Goal: Task Accomplishment & Management: Complete application form

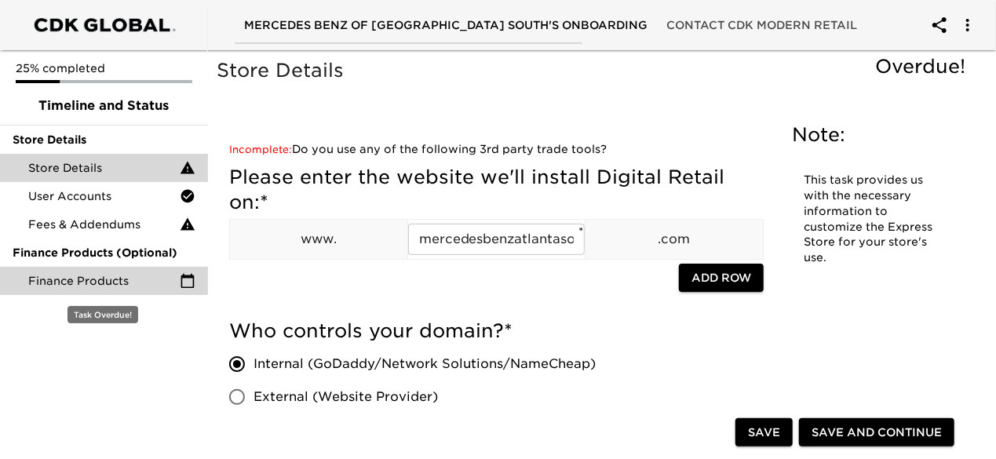
click at [132, 289] on div "Finance Products" at bounding box center [104, 281] width 208 height 28
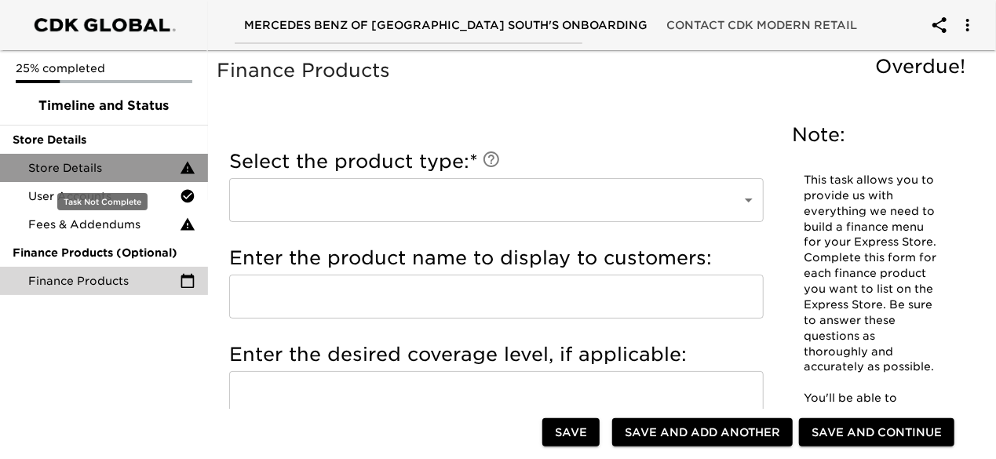
click at [118, 170] on span "Store Details" at bounding box center [104, 168] width 152 height 16
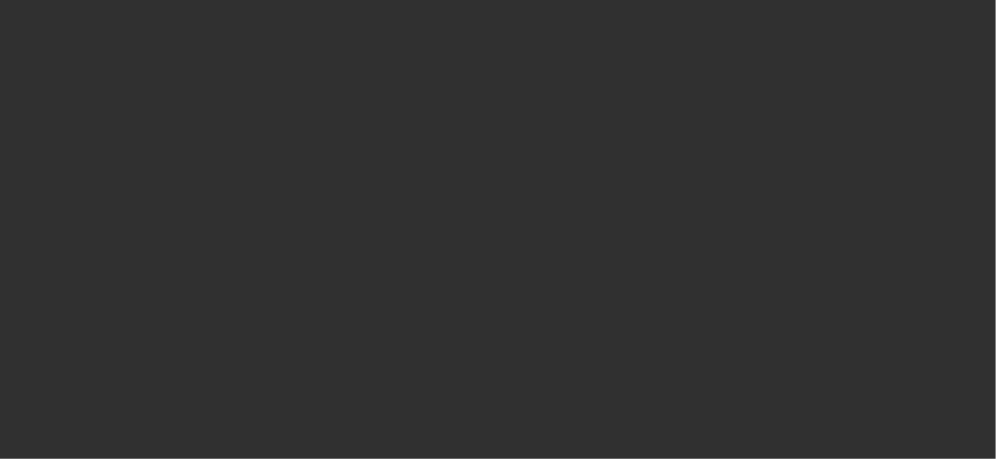
select select "10"
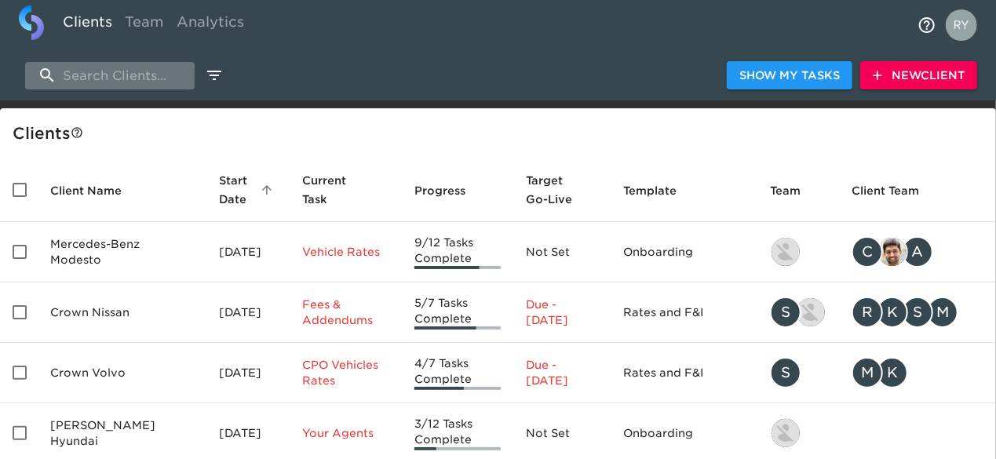
click at [130, 71] on input "search" at bounding box center [110, 75] width 170 height 27
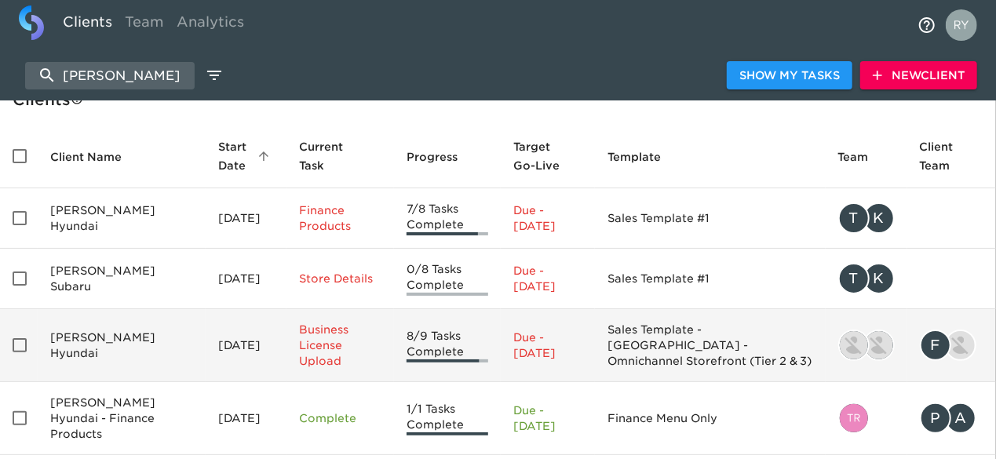
scroll to position [107, 0]
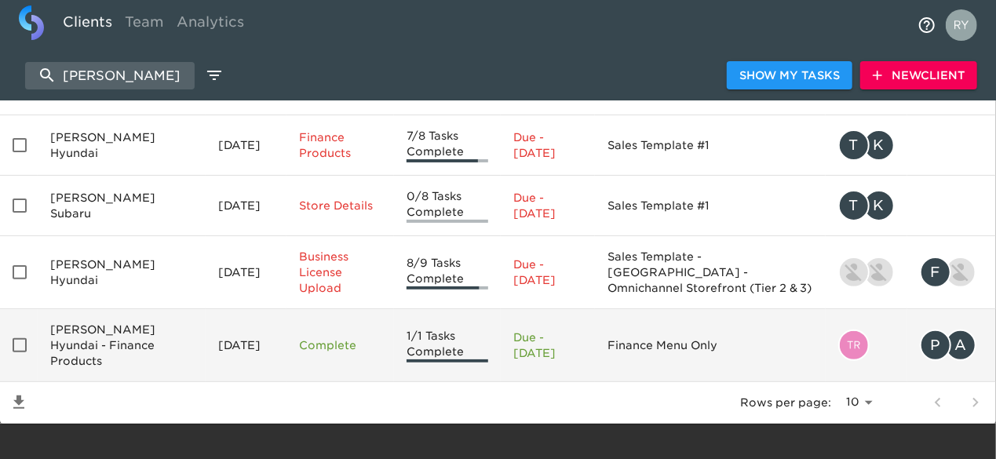
type input "west herr"
click at [98, 332] on td "West Herr Hyundai - Finance Products" at bounding box center [122, 345] width 168 height 73
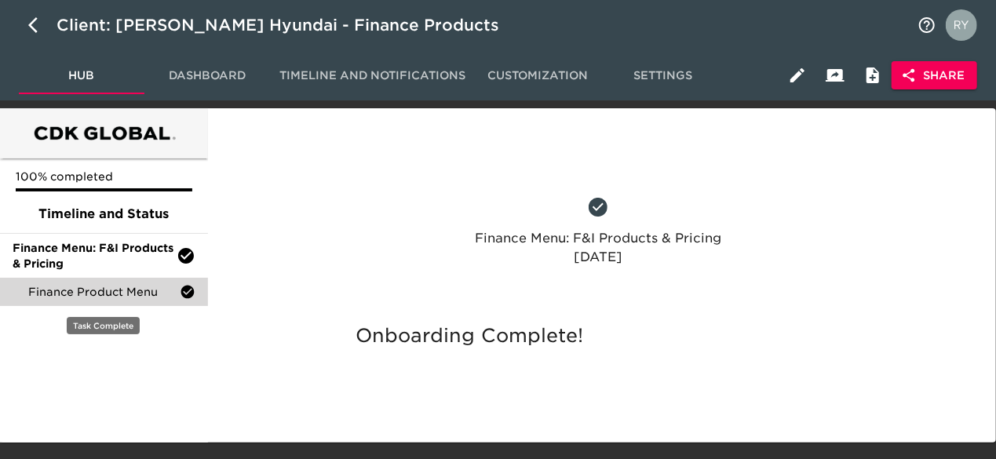
click at [99, 291] on span "Finance Product Menu" at bounding box center [104, 292] width 152 height 16
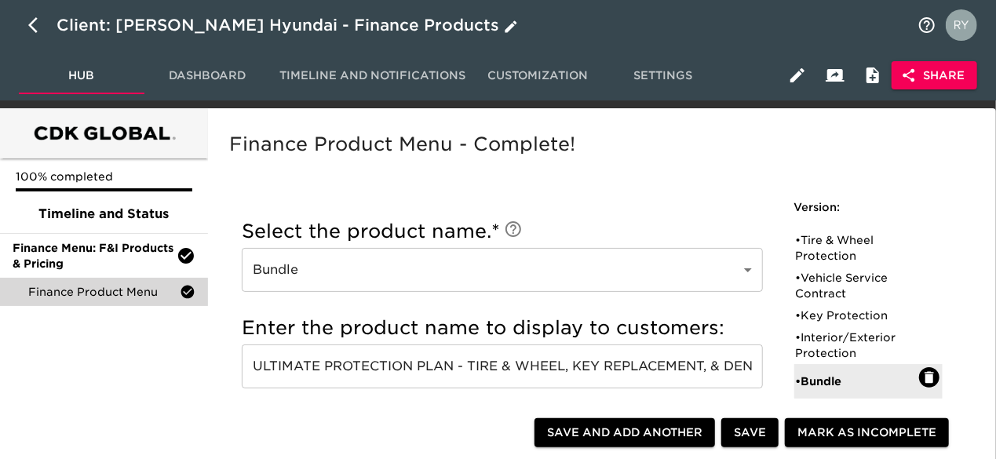
click at [38, 29] on icon "button" at bounding box center [37, 25] width 19 height 19
select select "10"
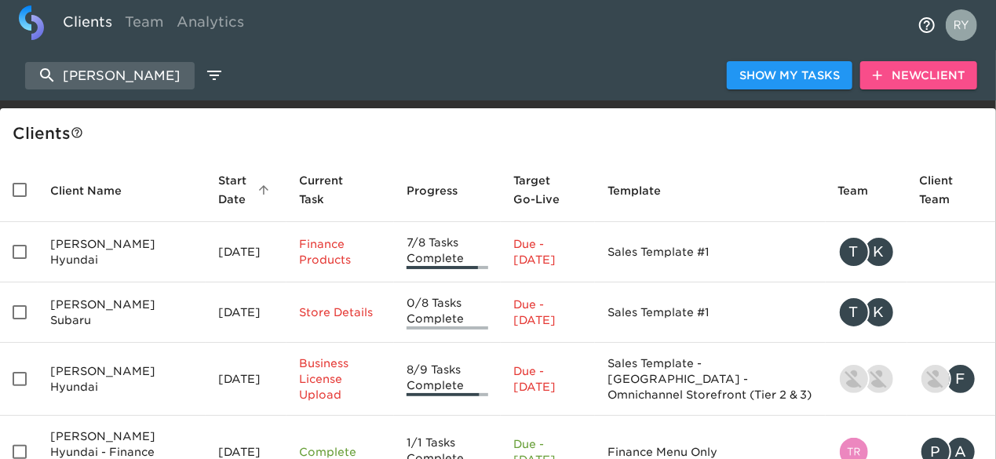
click at [945, 74] on span "New Client" at bounding box center [919, 76] width 92 height 20
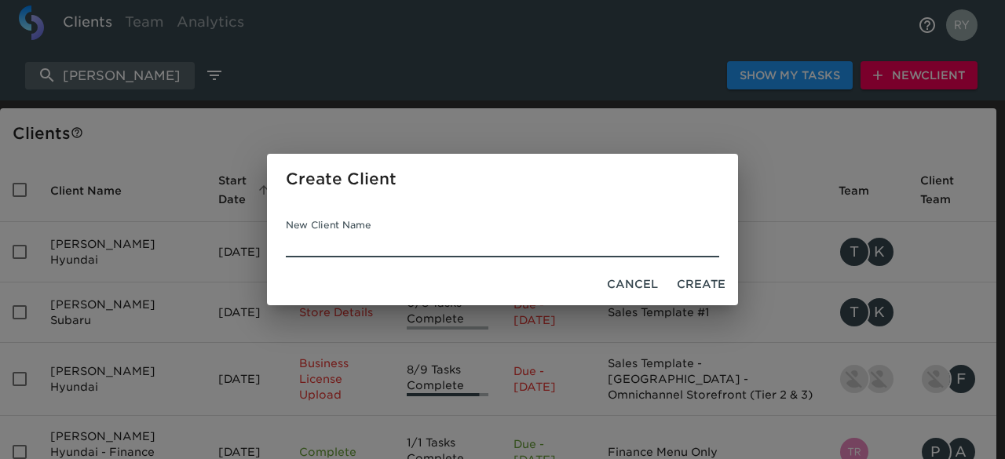
click at [360, 238] on input "New Client Name" at bounding box center [502, 244] width 433 height 25
type input "West Herr Chevrolet of Orchard Park"
click at [712, 286] on span "Create" at bounding box center [701, 285] width 49 height 20
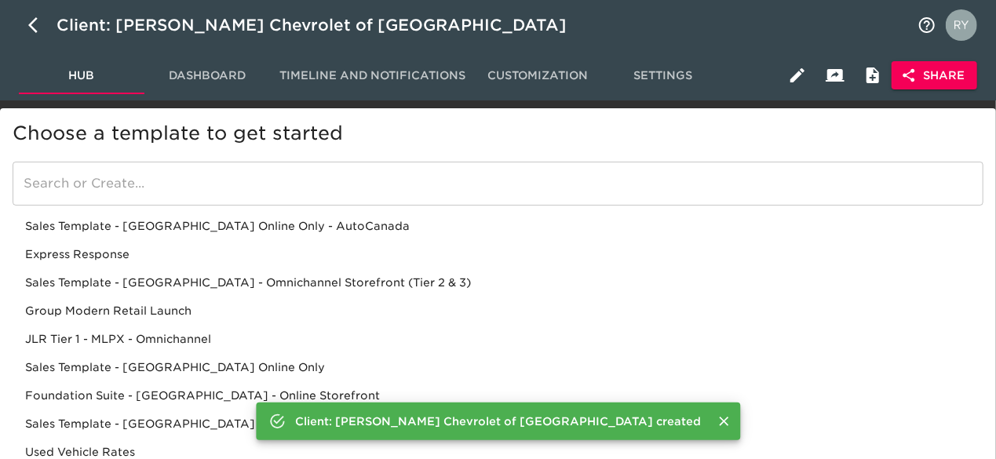
click at [239, 286] on div "Sales Template - USA - Omnichannel Storefront (Tier 2 & 3)" at bounding box center [498, 283] width 971 height 28
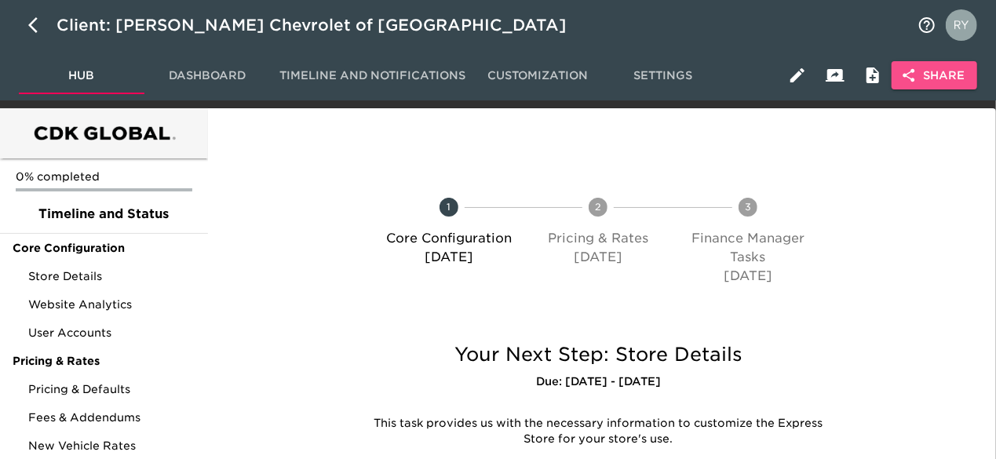
click at [940, 83] on span "Share" at bounding box center [935, 76] width 60 height 20
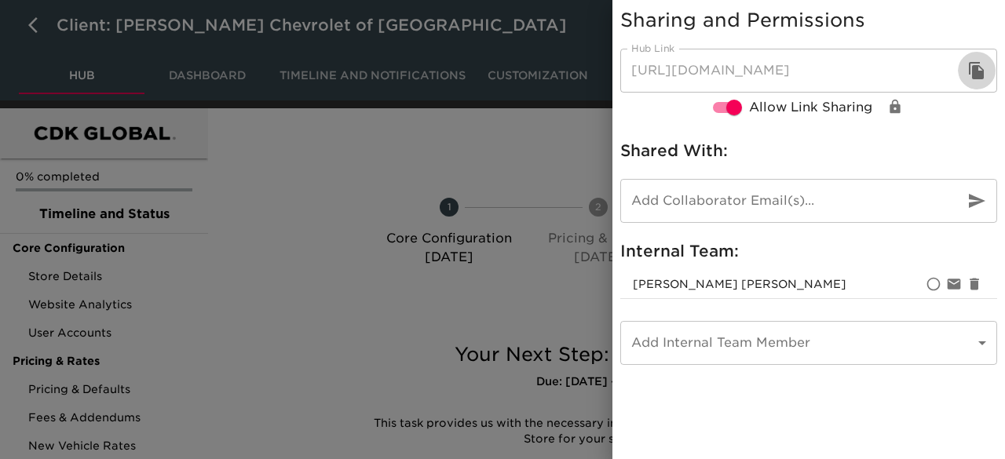
click at [975, 71] on icon "button" at bounding box center [976, 70] width 15 height 17
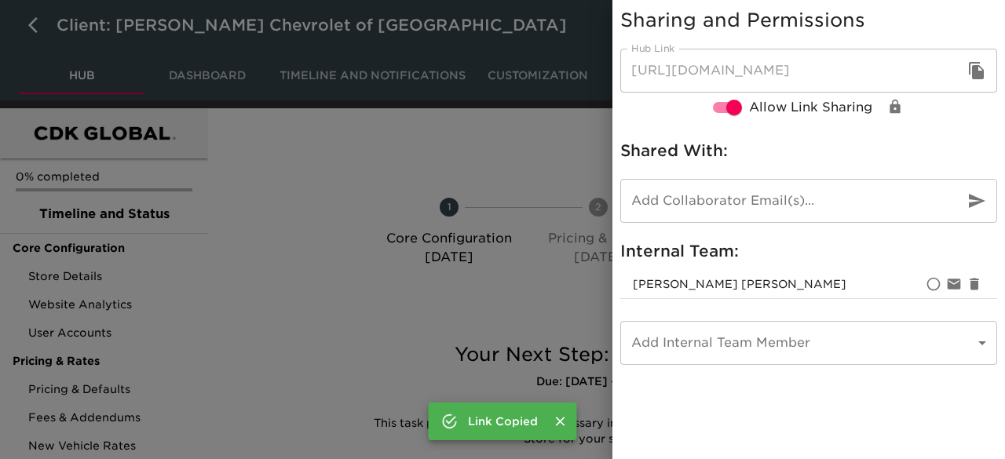
drag, startPoint x: 371, startPoint y: 185, endPoint x: 339, endPoint y: 197, distance: 33.8
click at [371, 185] on div at bounding box center [502, 229] width 1005 height 459
